Goal: Task Accomplishment & Management: Complete application form

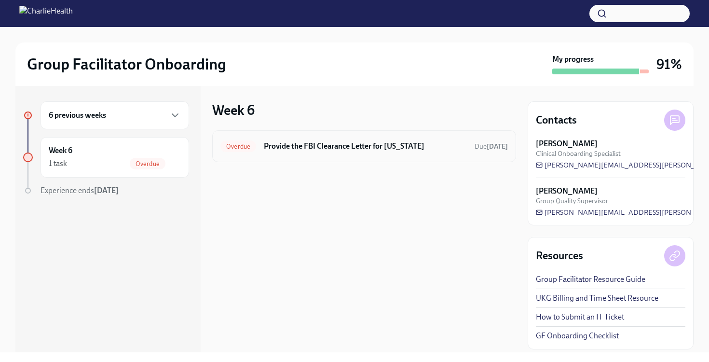
click at [291, 153] on div "Overdue Provide the FBI Clearance Letter for [US_STATE] Due [DATE]" at bounding box center [364, 145] width 288 height 15
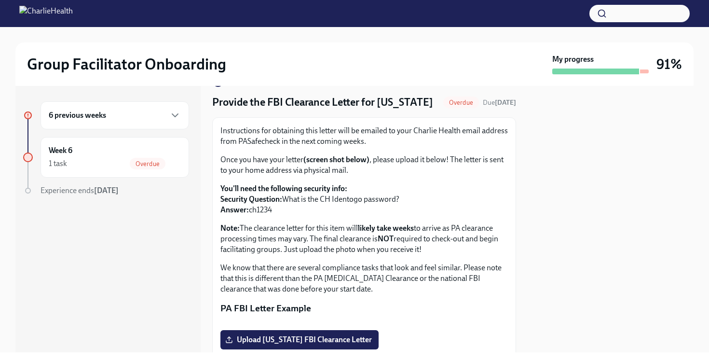
scroll to position [29, 0]
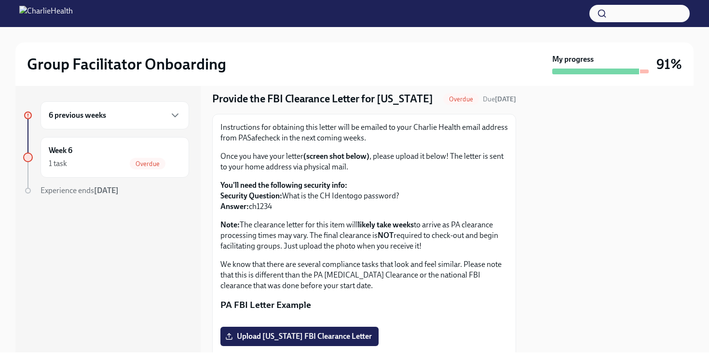
click at [266, 212] on p "You'll need the following security info: Security Question: What is the CH Iden…" at bounding box center [364, 196] width 288 height 32
copy p "ch1234"
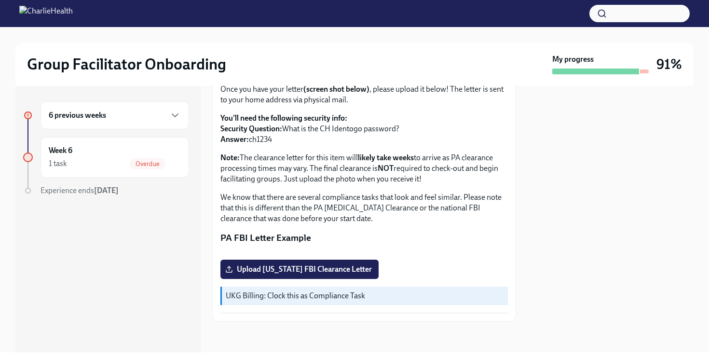
scroll to position [206, 0]
click at [270, 271] on span "Upload [US_STATE] FBI Clearance Letter" at bounding box center [299, 269] width 145 height 10
click at [0, 0] on input "Upload [US_STATE] FBI Clearance Letter" at bounding box center [0, 0] width 0 height 0
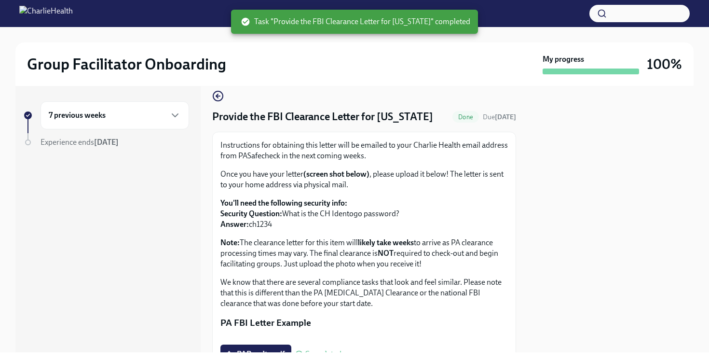
scroll to position [0, 0]
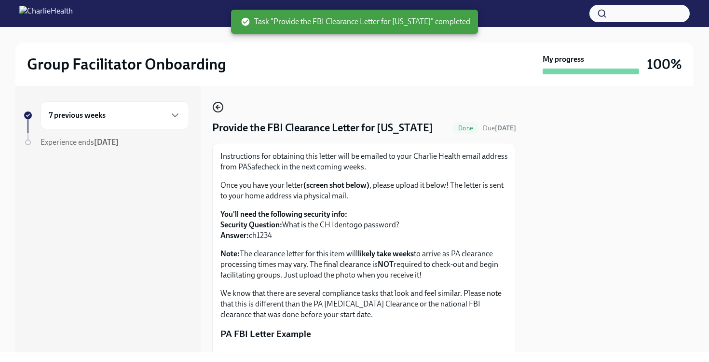
click at [213, 111] on icon "button" at bounding box center [218, 107] width 12 height 12
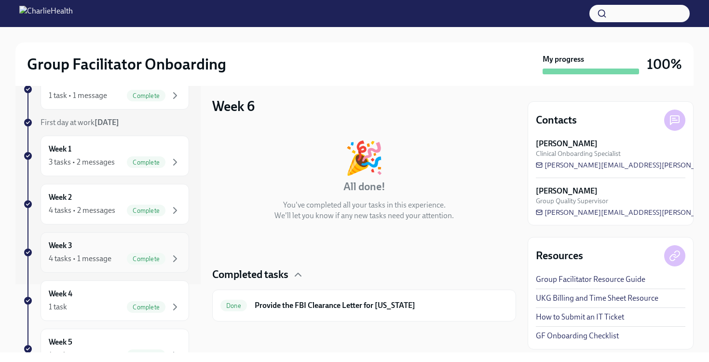
scroll to position [190, 0]
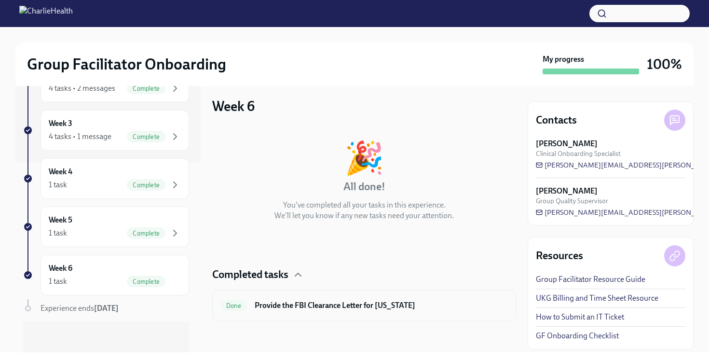
click at [272, 298] on div "Done Provide the FBI Clearance Letter for [US_STATE]" at bounding box center [364, 305] width 288 height 15
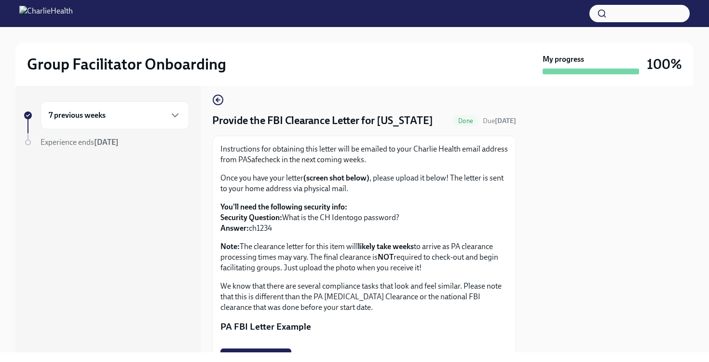
scroll to position [7, 0]
click at [219, 100] on icon "button" at bounding box center [218, 100] width 4 height 0
